Goal: Task Accomplishment & Management: Manage account settings

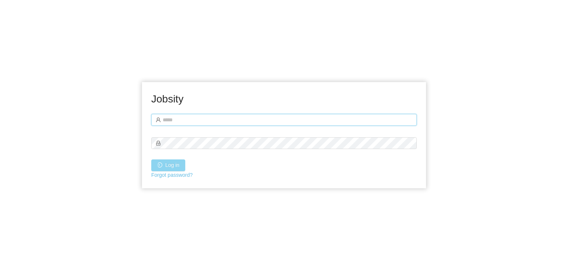
type input "**********"
click at [169, 165] on button "Log in" at bounding box center [168, 165] width 34 height 12
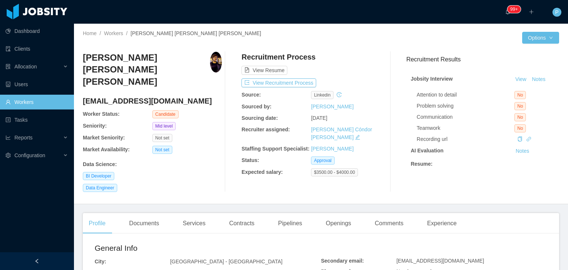
click at [353, 43] on div at bounding box center [421, 38] width 201 height 12
click at [304, 82] on button "View Recruitment Process" at bounding box center [278, 82] width 75 height 9
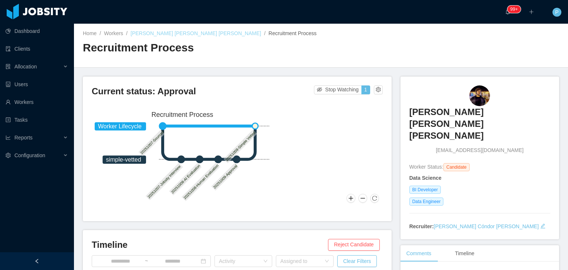
click at [173, 34] on link "Julian David Gonzalez Mendez" at bounding box center [196, 33] width 131 height 6
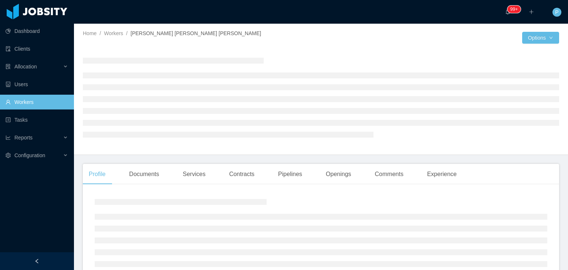
click at [251, 47] on div at bounding box center [321, 97] width 476 height 103
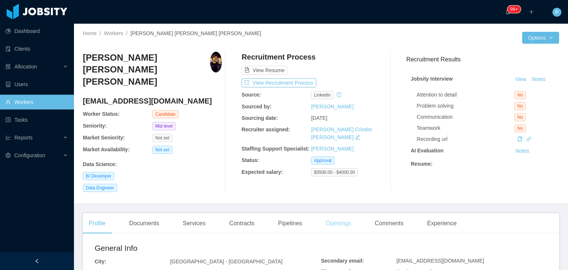
click at [340, 217] on div "Openings" at bounding box center [338, 223] width 37 height 21
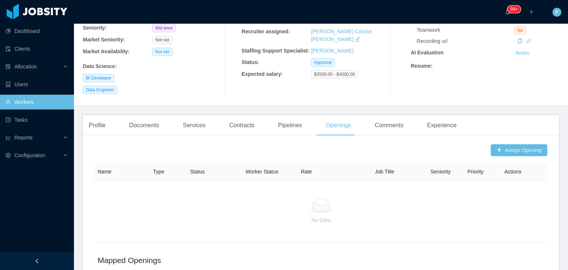
scroll to position [101, 0]
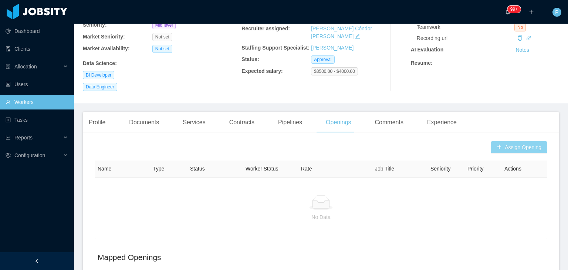
click at [499, 141] on button "Assign Opening" at bounding box center [519, 147] width 57 height 12
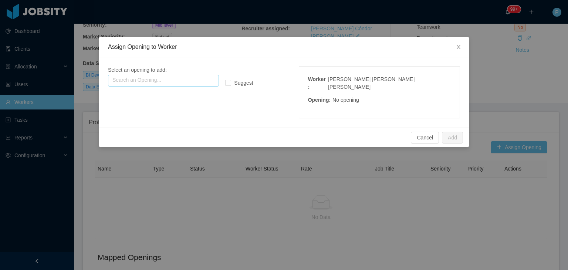
click at [190, 78] on input "text" at bounding box center [163, 81] width 111 height 12
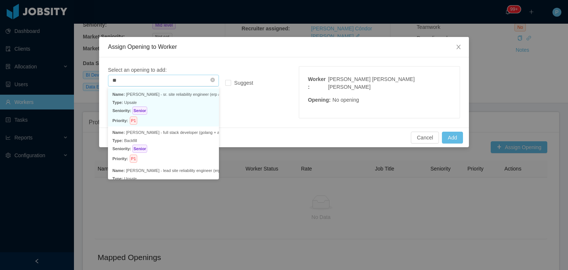
type input "*"
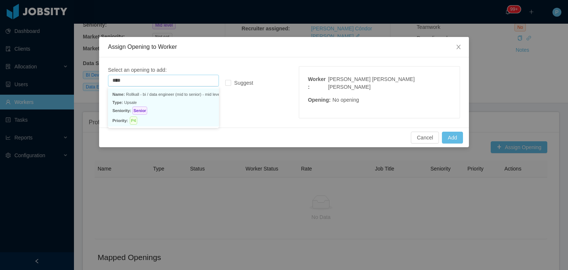
click at [194, 113] on p "Seniority: Senior" at bounding box center [163, 110] width 102 height 8
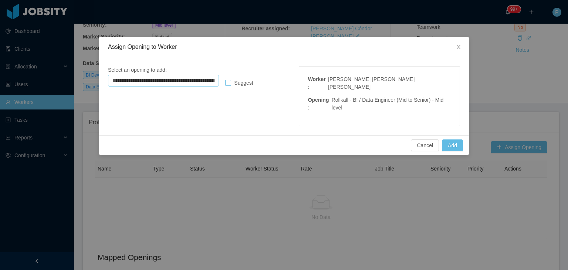
type input "**********"
click at [227, 86] on label "Suggest" at bounding box center [240, 83] width 31 height 8
click at [462, 139] on button "Add" at bounding box center [452, 145] width 21 height 12
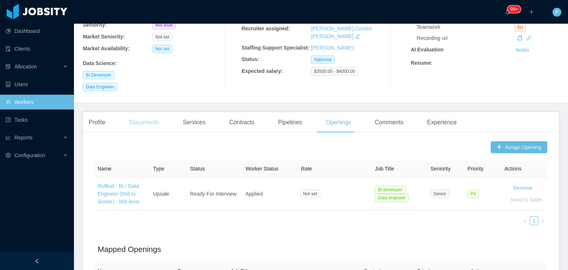
click at [145, 112] on div "Documents" at bounding box center [144, 122] width 42 height 21
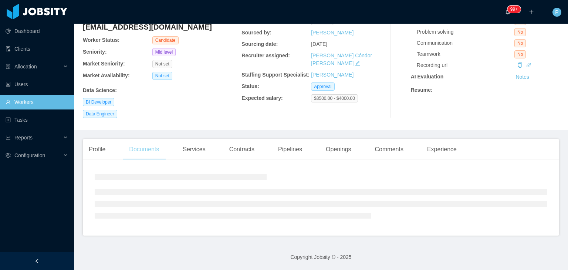
scroll to position [64, 0]
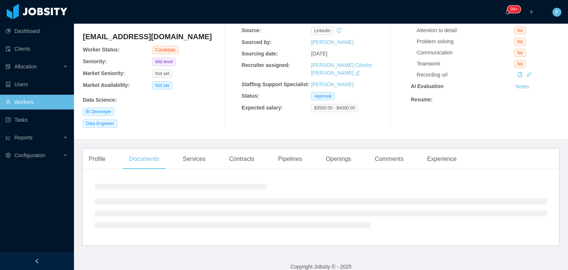
click at [177, 93] on div "Data Science :" at bounding box center [152, 98] width 139 height 11
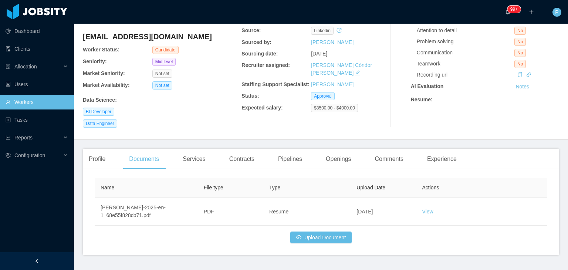
scroll to position [74, 0]
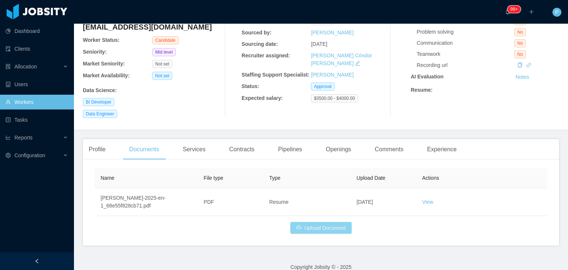
click at [317, 222] on button "Upload Document" at bounding box center [320, 228] width 61 height 12
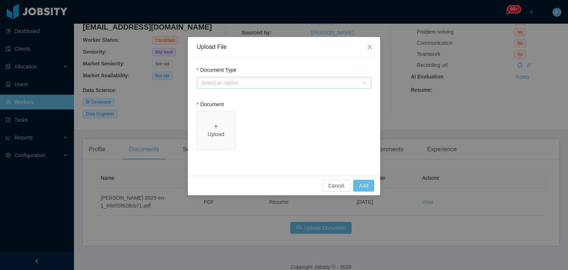
click at [290, 82] on div "Select an option" at bounding box center [280, 82] width 158 height 7
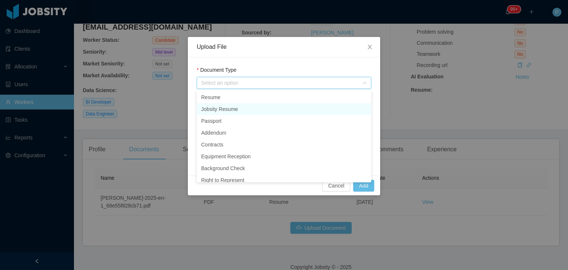
click at [287, 107] on li "Jobsity Resume" at bounding box center [284, 109] width 175 height 12
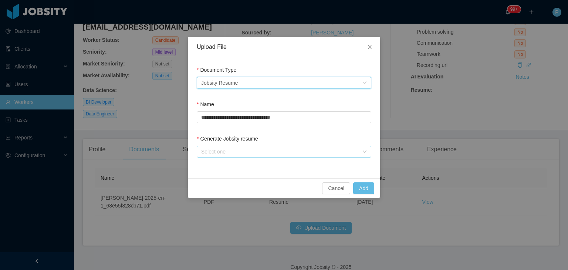
click at [290, 153] on div "Select one" at bounding box center [280, 151] width 158 height 7
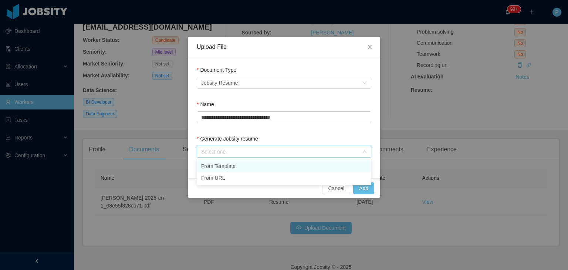
click at [288, 165] on li "From Template" at bounding box center [284, 166] width 175 height 12
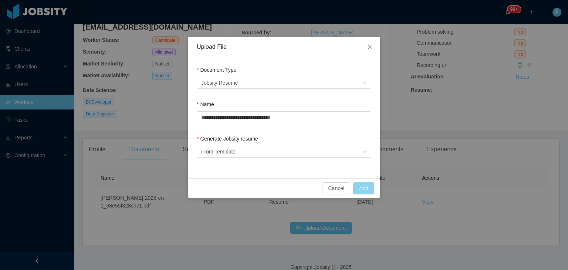
click at [363, 186] on button "Add" at bounding box center [363, 188] width 21 height 12
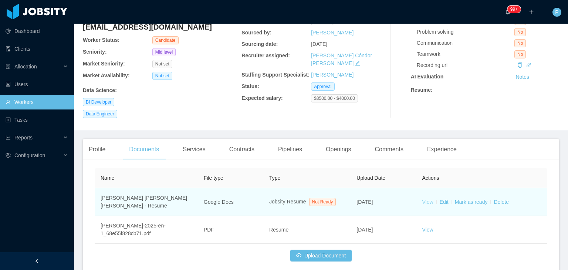
click at [423, 199] on link "View" at bounding box center [427, 202] width 11 height 6
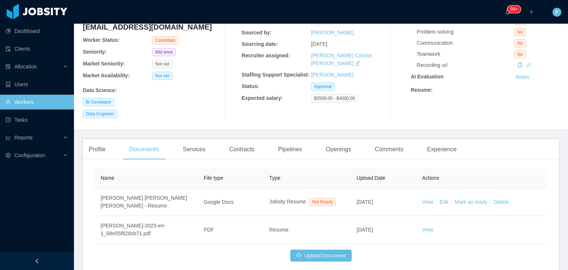
click at [214, 87] on div "Data Science :" at bounding box center [152, 91] width 139 height 8
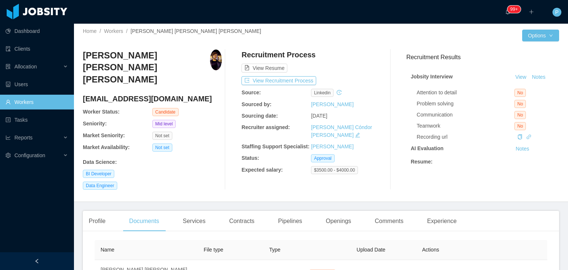
scroll to position [0, 0]
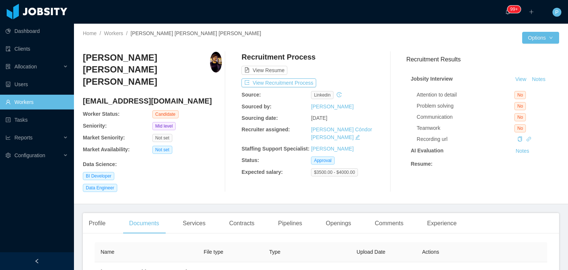
drag, startPoint x: 197, startPoint y: 89, endPoint x: 83, endPoint y: 87, distance: 113.9
click at [83, 96] on h4 "ing.juliangonzalez01@gmail.com" at bounding box center [152, 101] width 139 height 10
copy h4 "ing.juliangonzalez01@gmail.com"
